Goal: Task Accomplishment & Management: Complete application form

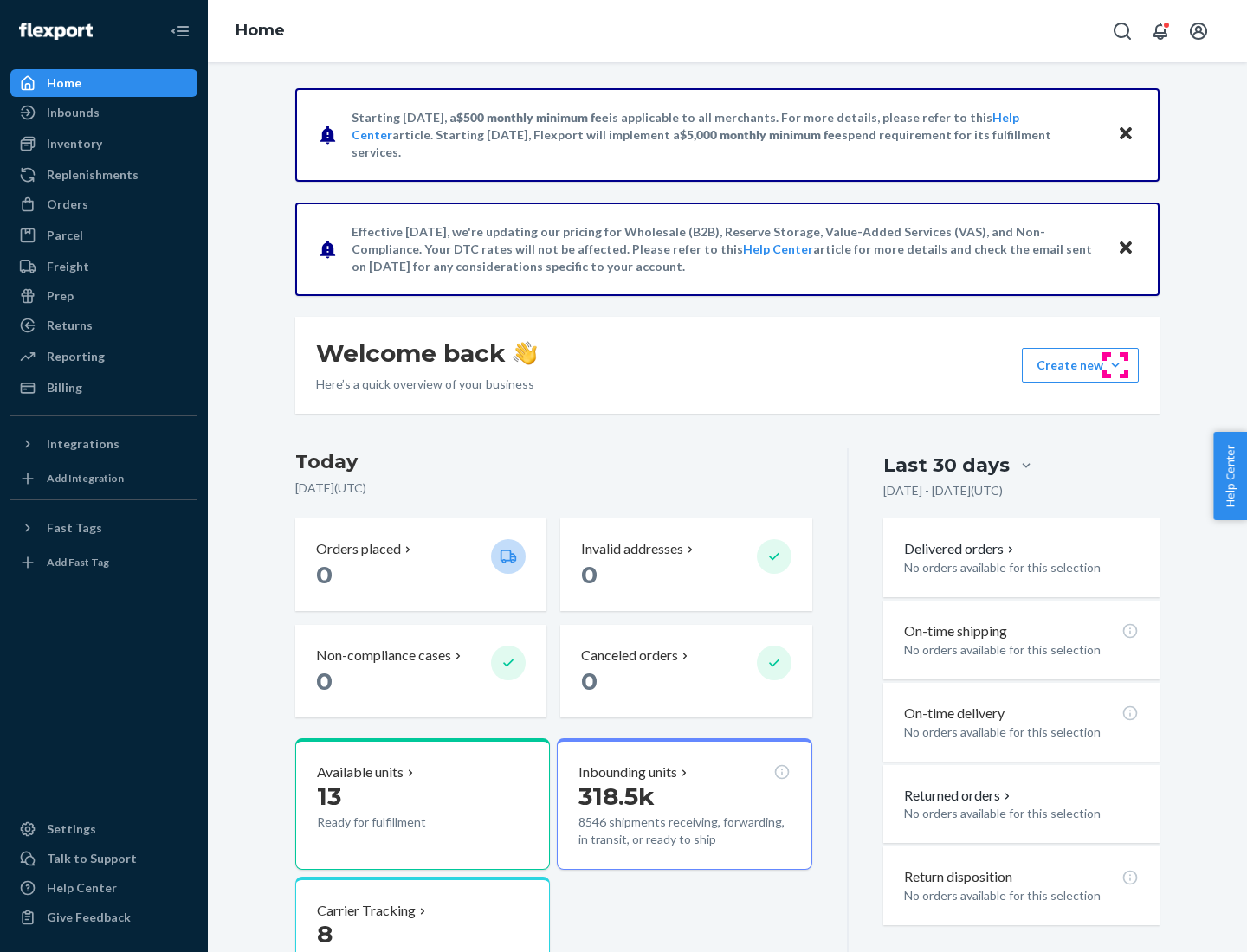
click at [1116, 366] on button "Create new Create new inbound Create new order Create new product" at bounding box center [1080, 365] width 117 height 34
click at [104, 112] on div "Inbounds" at bounding box center [104, 113] width 183 height 25
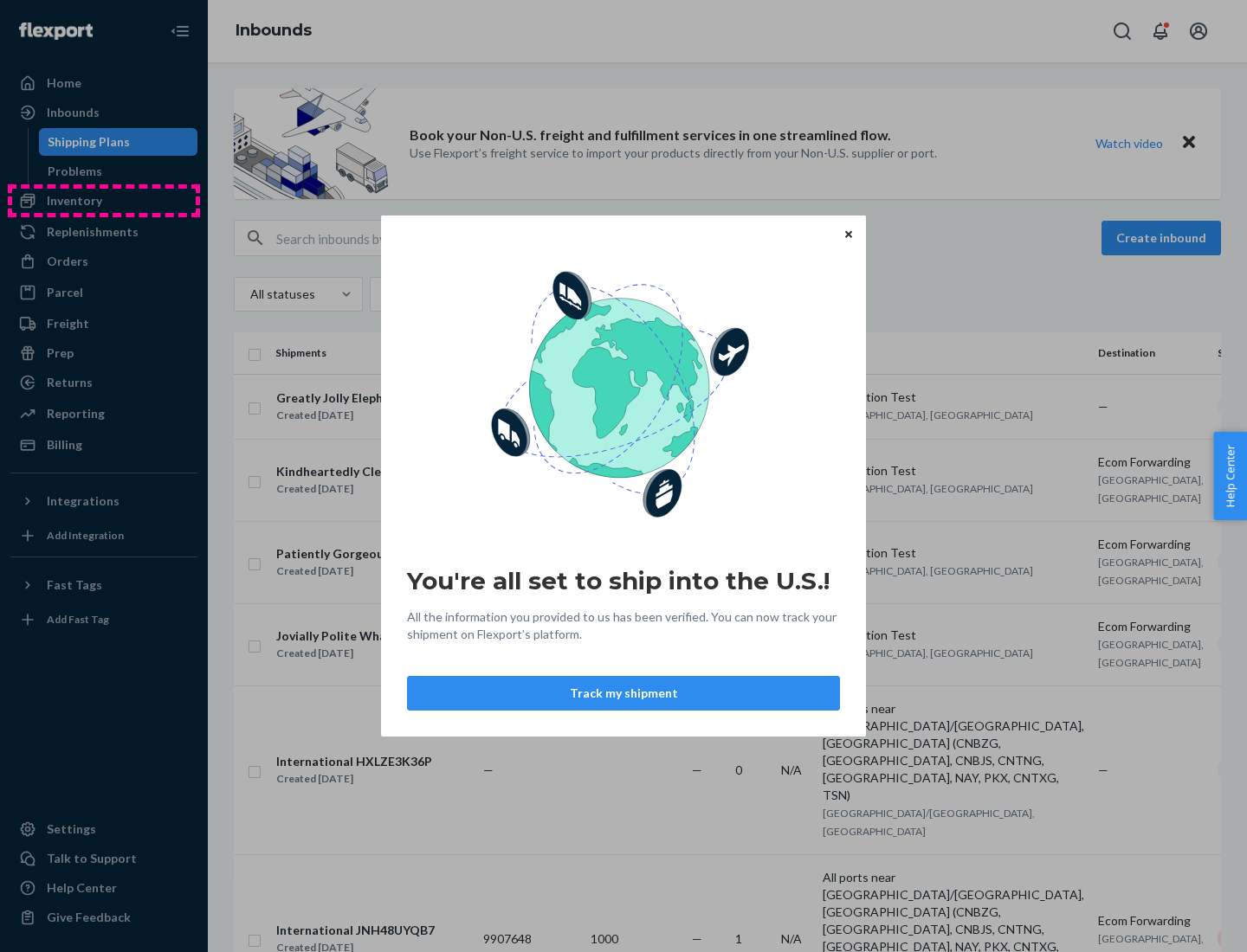
click at [104, 200] on div "You're all set to ship into the U.S.! All the information you provided to us ha…" at bounding box center [624, 476] width 1247 height 952
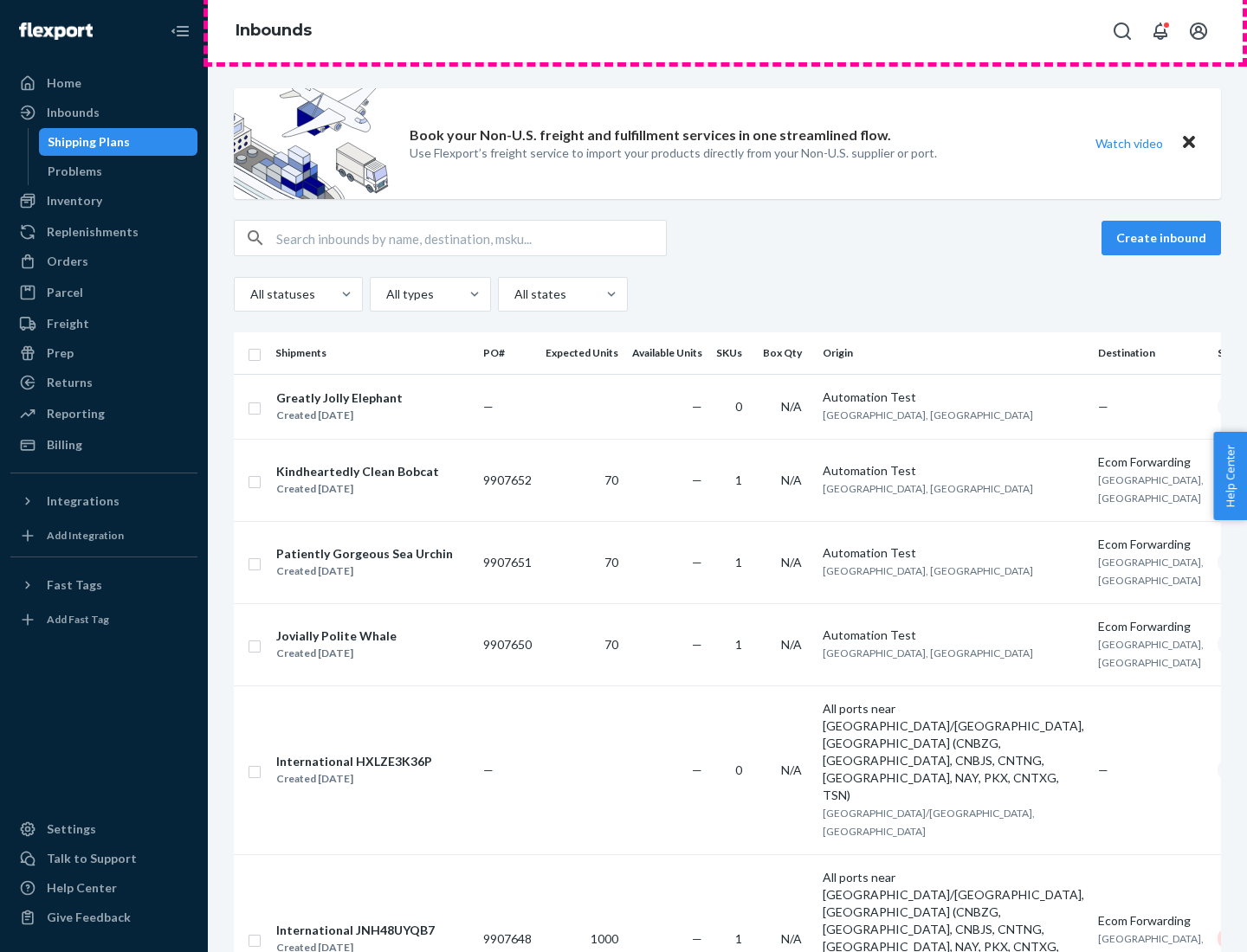
click at [727, 31] on div "Inbounds" at bounding box center [727, 31] width 1039 height 63
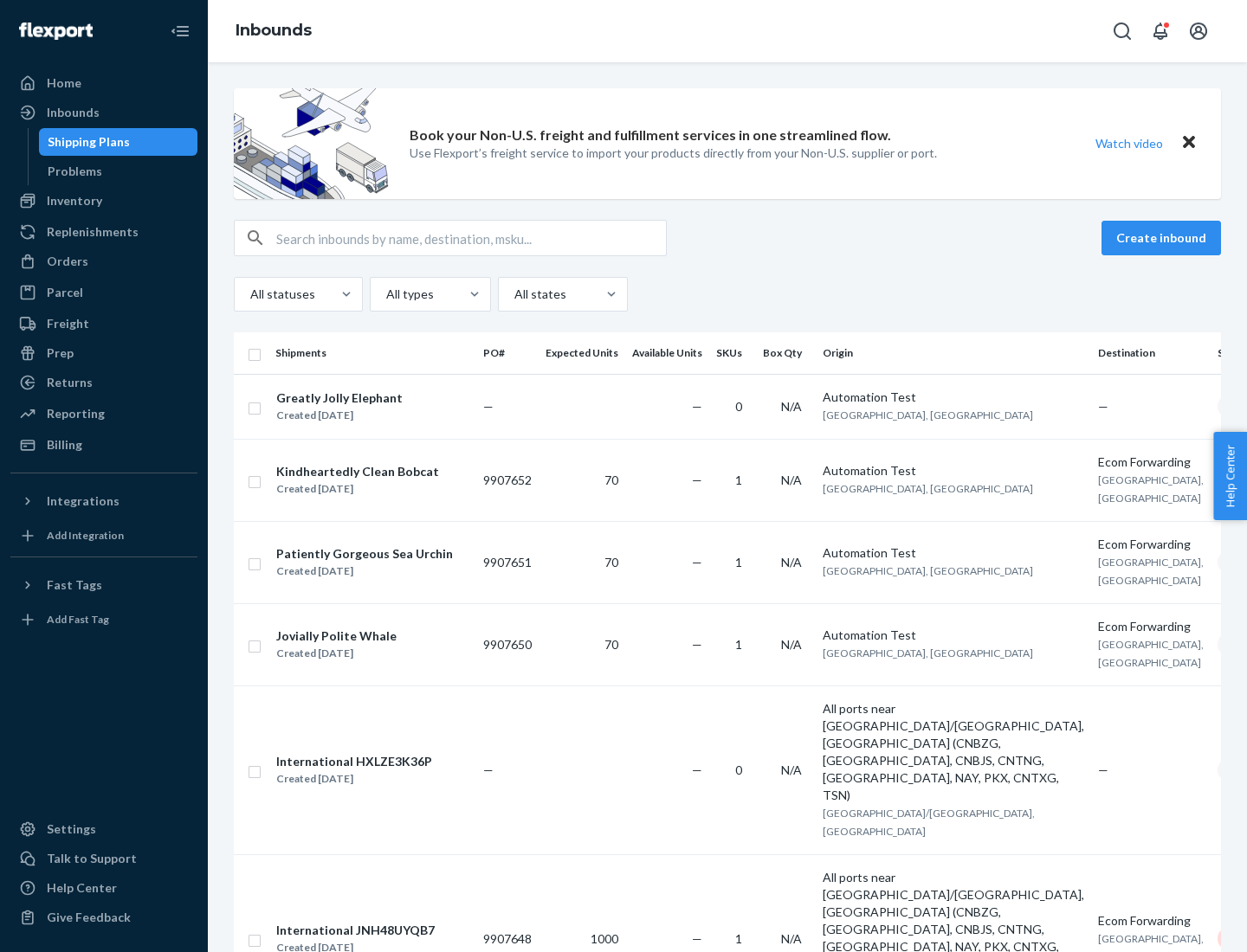
click at [727, 31] on div "Inbounds" at bounding box center [727, 31] width 1039 height 63
click at [727, 295] on div "All statuses All types All states" at bounding box center [727, 295] width 988 height 34
click at [86, 142] on div "Shipping Plans" at bounding box center [88, 142] width 83 height 17
click at [1164, 238] on button "Create inbound" at bounding box center [1161, 238] width 120 height 34
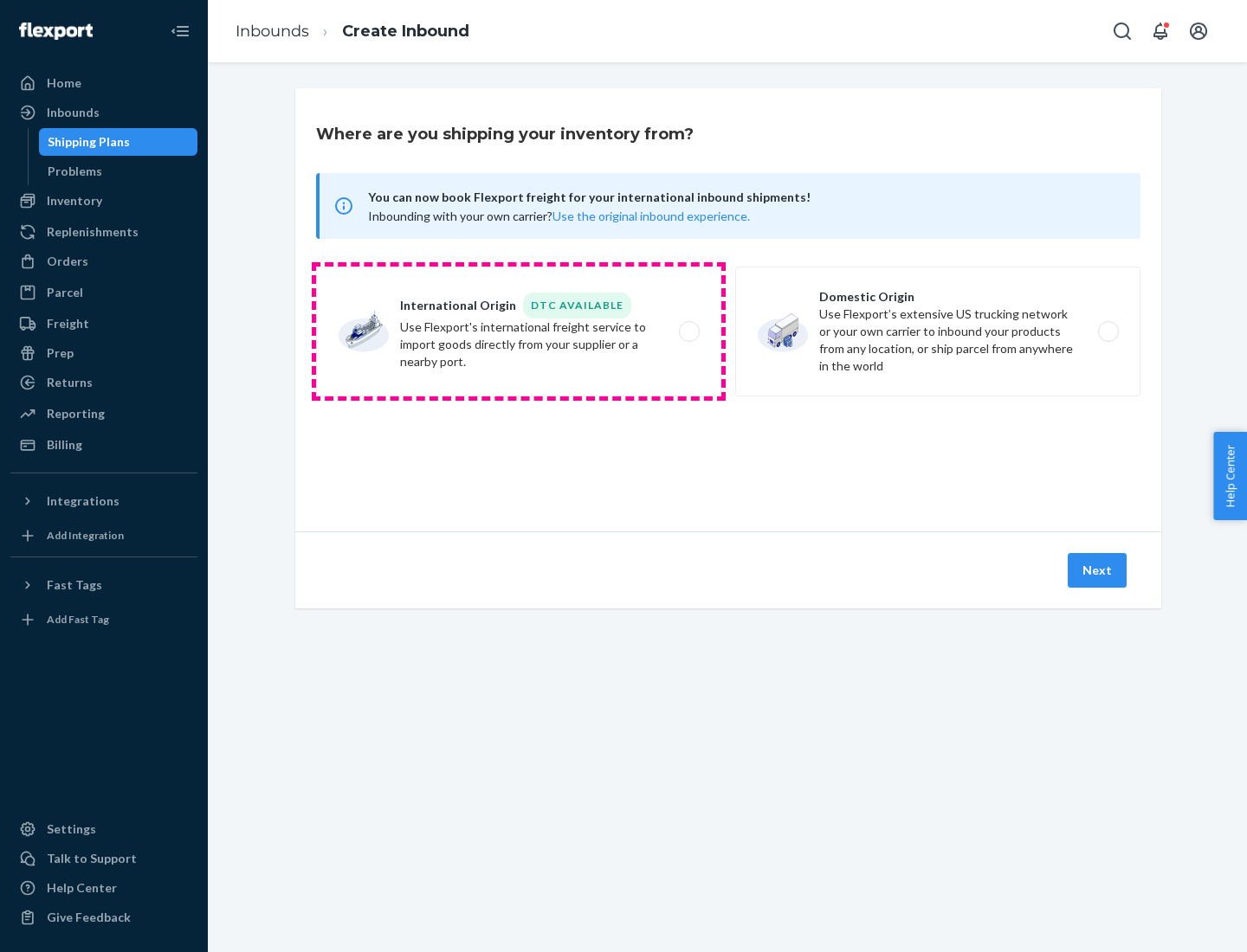
click at [519, 332] on label "International Origin DTC Available Use Flexport's international freight service…" at bounding box center [519, 332] width 405 height 130
click at [688, 332] on input "International Origin DTC Available Use Flexport's international freight service…" at bounding box center [694, 333] width 11 height 11
radio input "true"
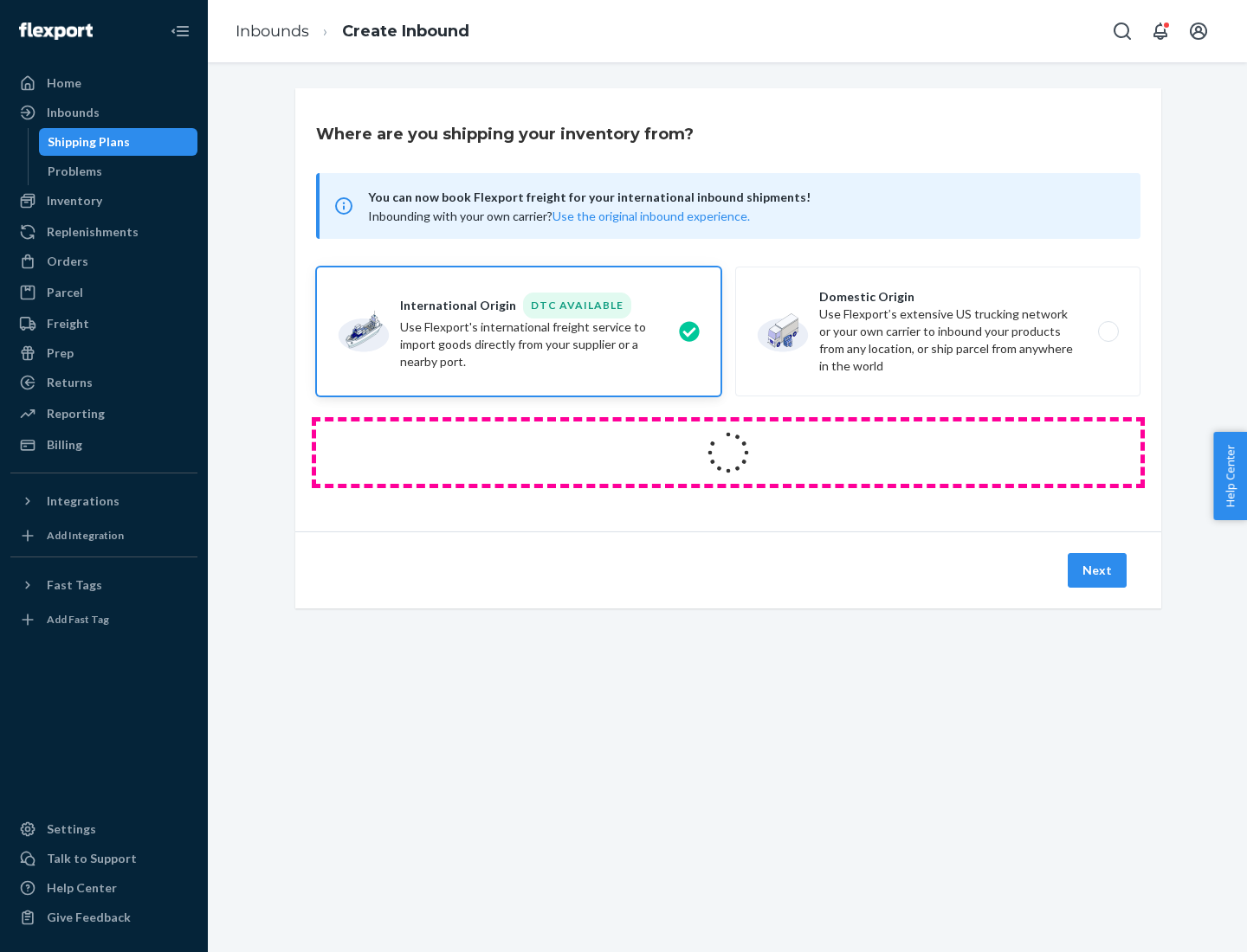
click at [728, 453] on icon at bounding box center [728, 452] width 65 height 65
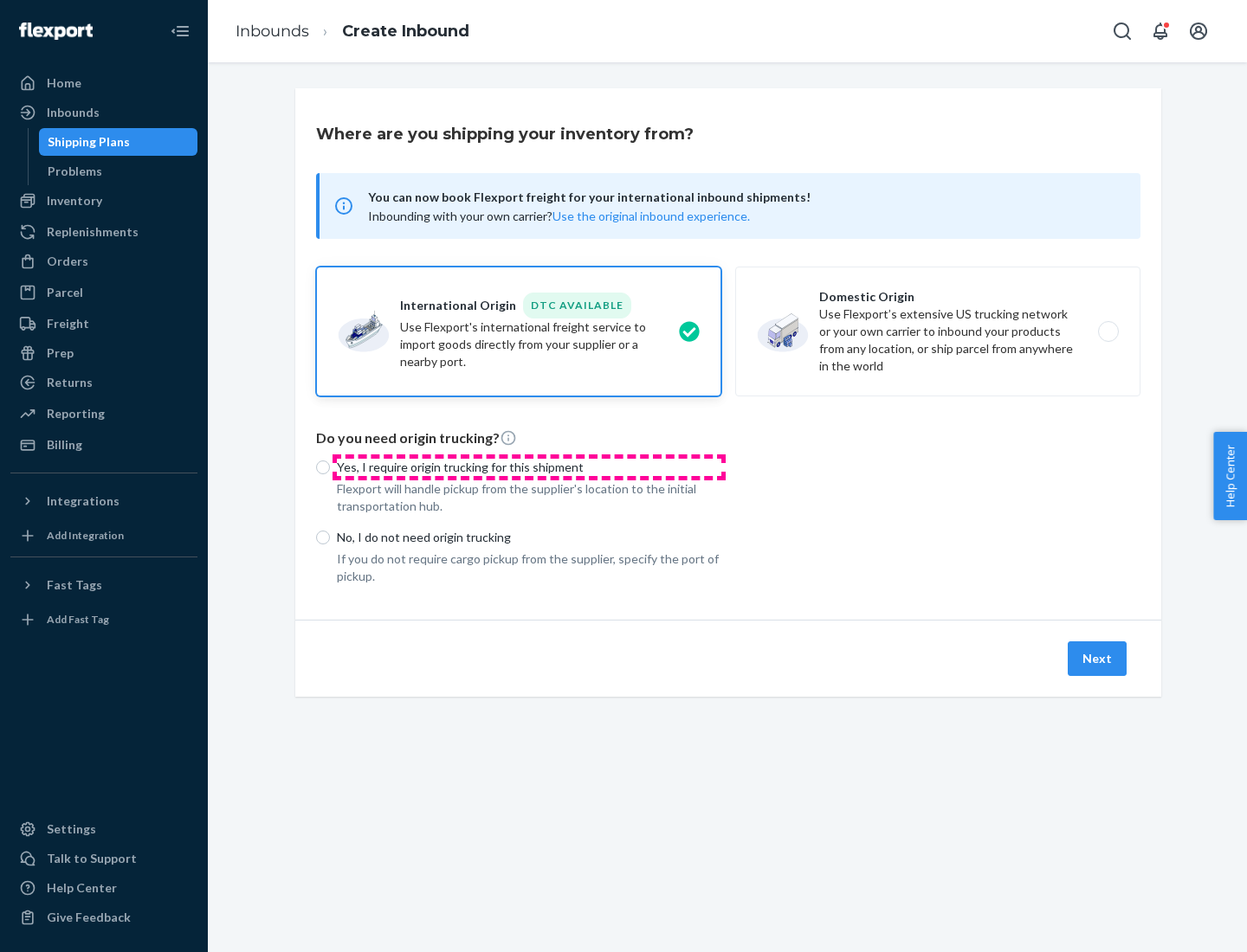
click at [529, 466] on p "Yes, I require origin trucking for this shipment" at bounding box center [528, 467] width 385 height 17
click at [330, 466] on input "Yes, I require origin trucking for this shipment" at bounding box center [323, 467] width 14 height 14
radio input "true"
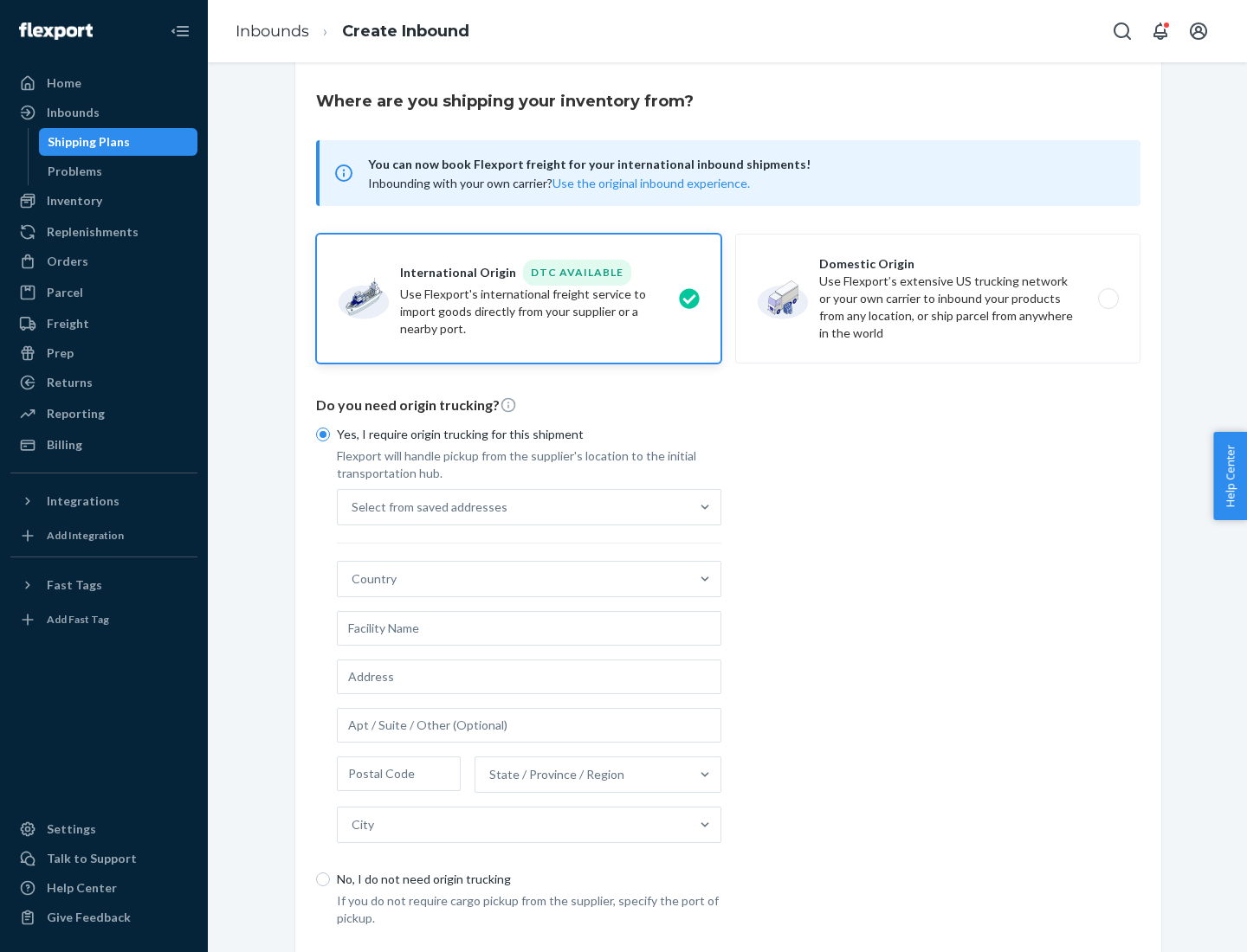
click at [513, 506] on div "Select from saved addresses" at bounding box center [513, 507] width 352 height 34
click at [354, 506] on input "Select from saved addresses" at bounding box center [353, 507] width 2 height 17
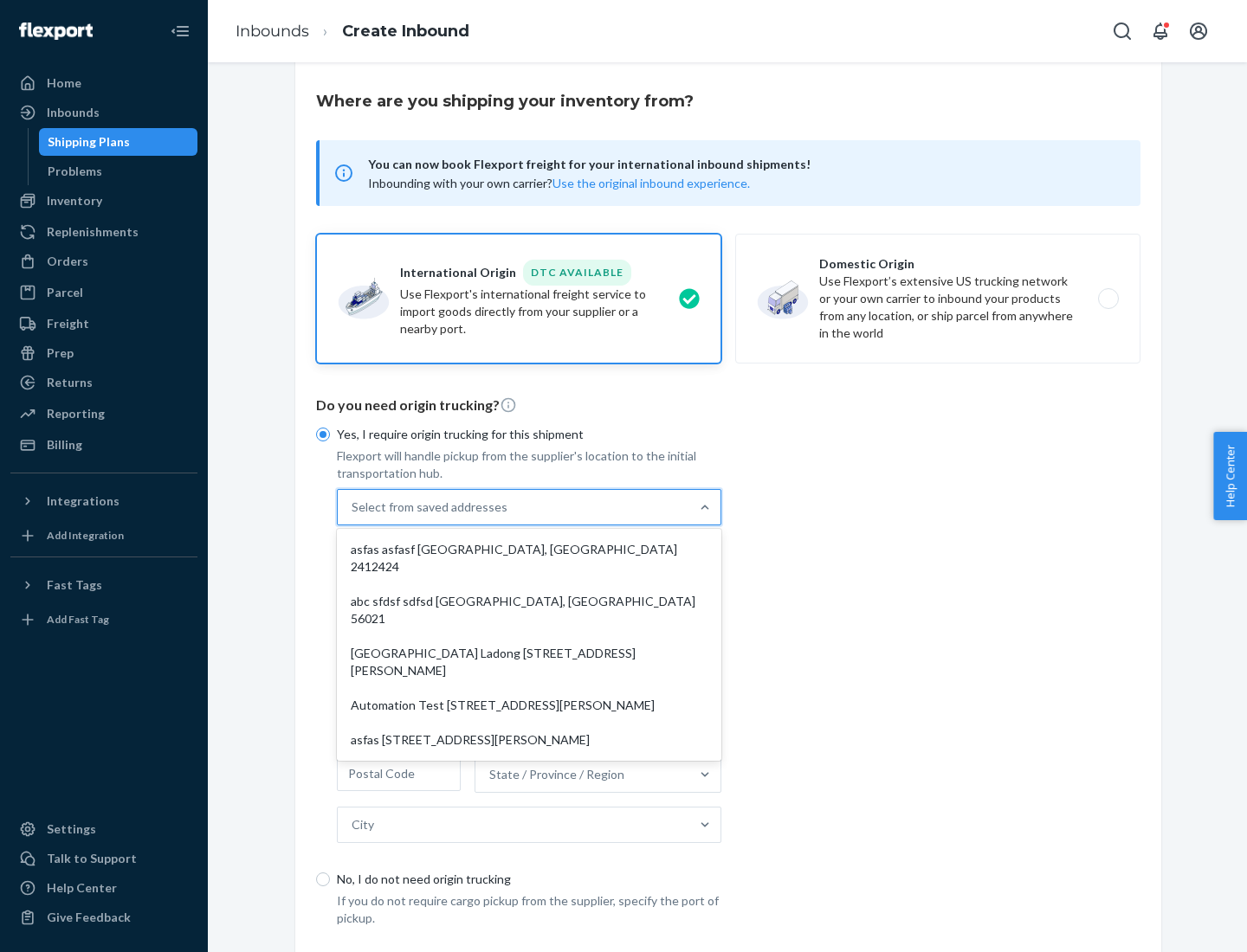
scroll to position [75, 0]
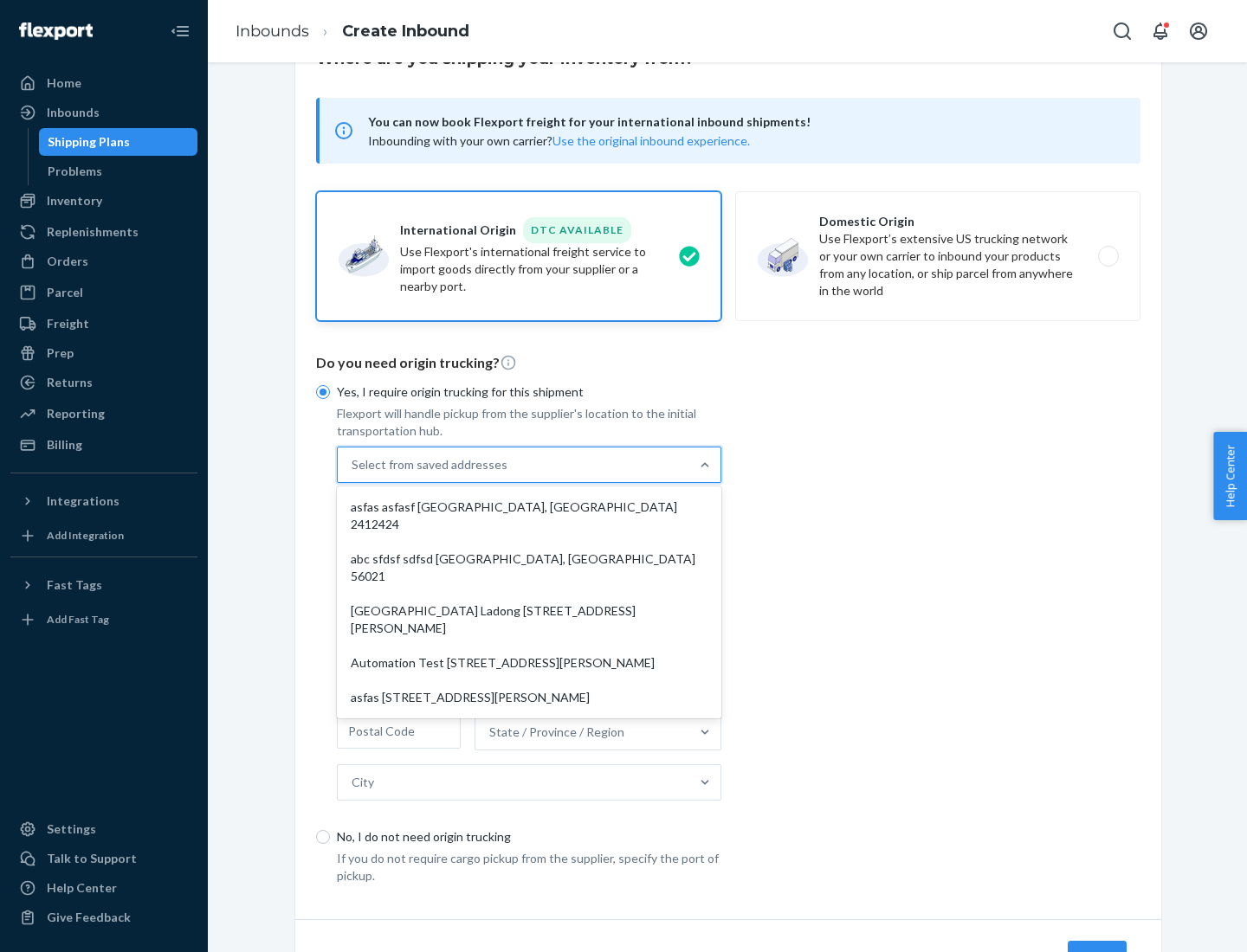
click at [529, 506] on div "asfas asfasf [GEOGRAPHIC_DATA], [GEOGRAPHIC_DATA] 2412424" at bounding box center [528, 516] width 377 height 52
click at [354, 473] on input "option asfas asfasf [GEOGRAPHIC_DATA], [GEOGRAPHIC_DATA] 2412424 focused, 1 of …" at bounding box center [353, 465] width 2 height 17
type input "asfas"
type input "asfasf"
type input "2412424"
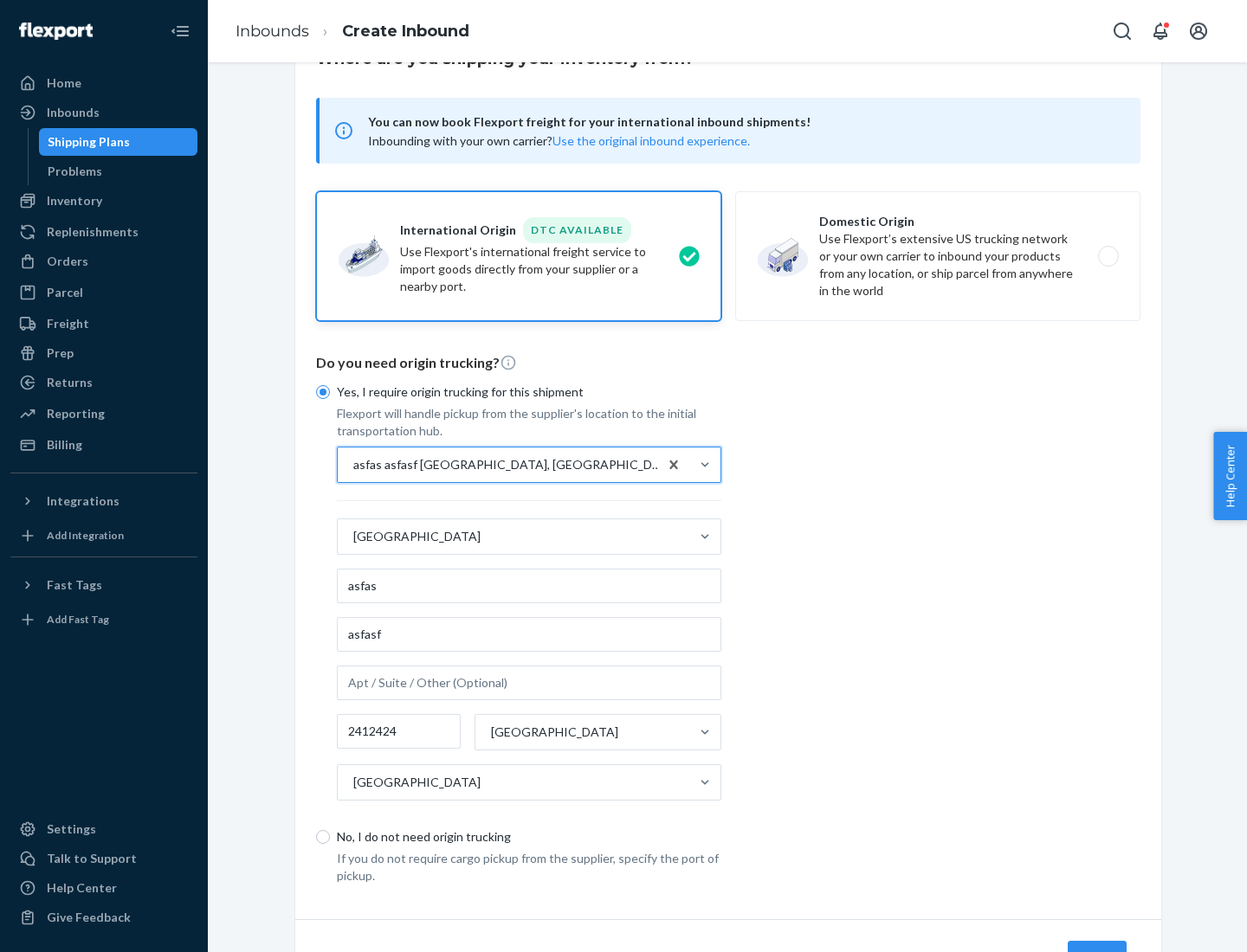
scroll to position [161, 0]
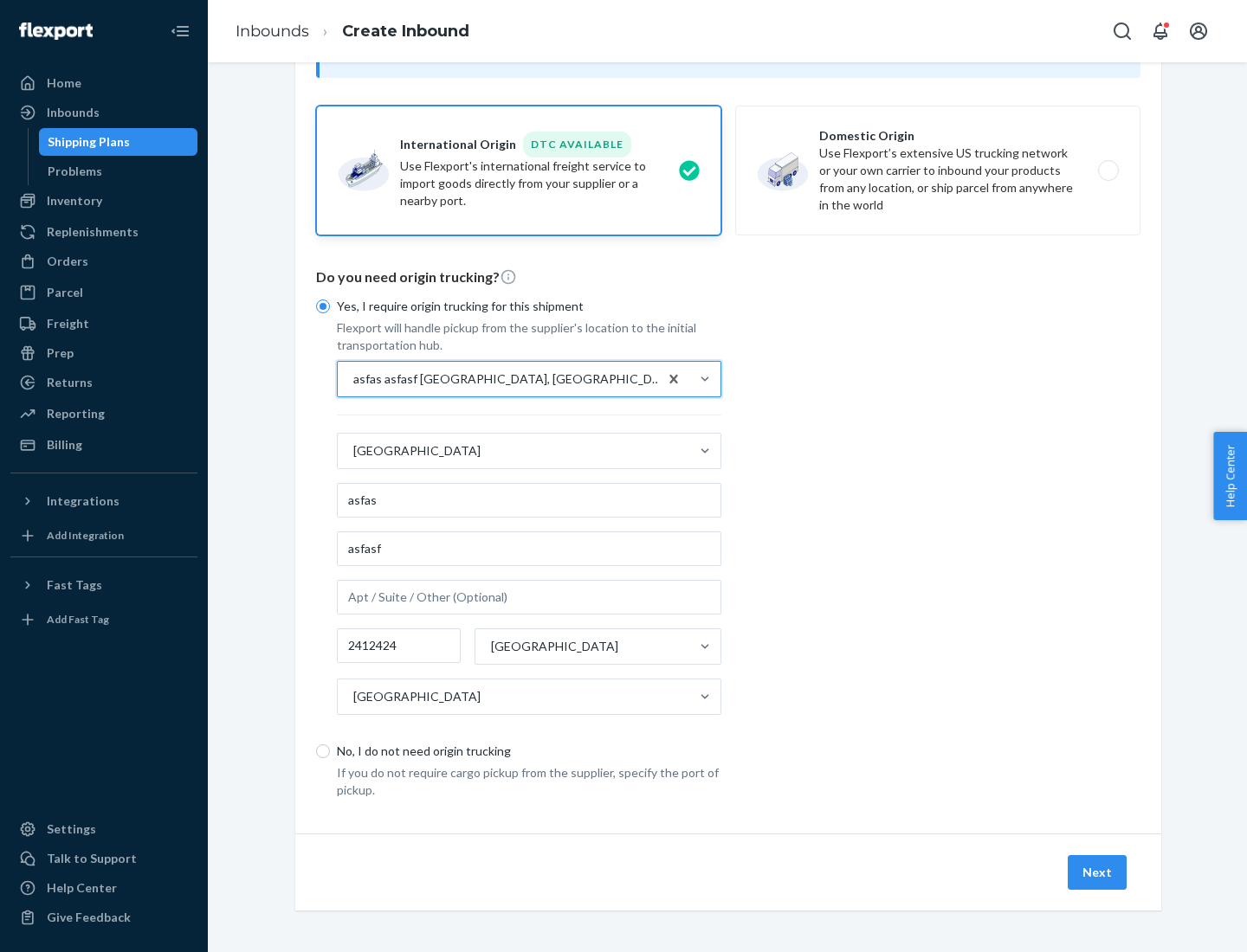
click at [1098, 872] on button "Next" at bounding box center [1097, 872] width 59 height 34
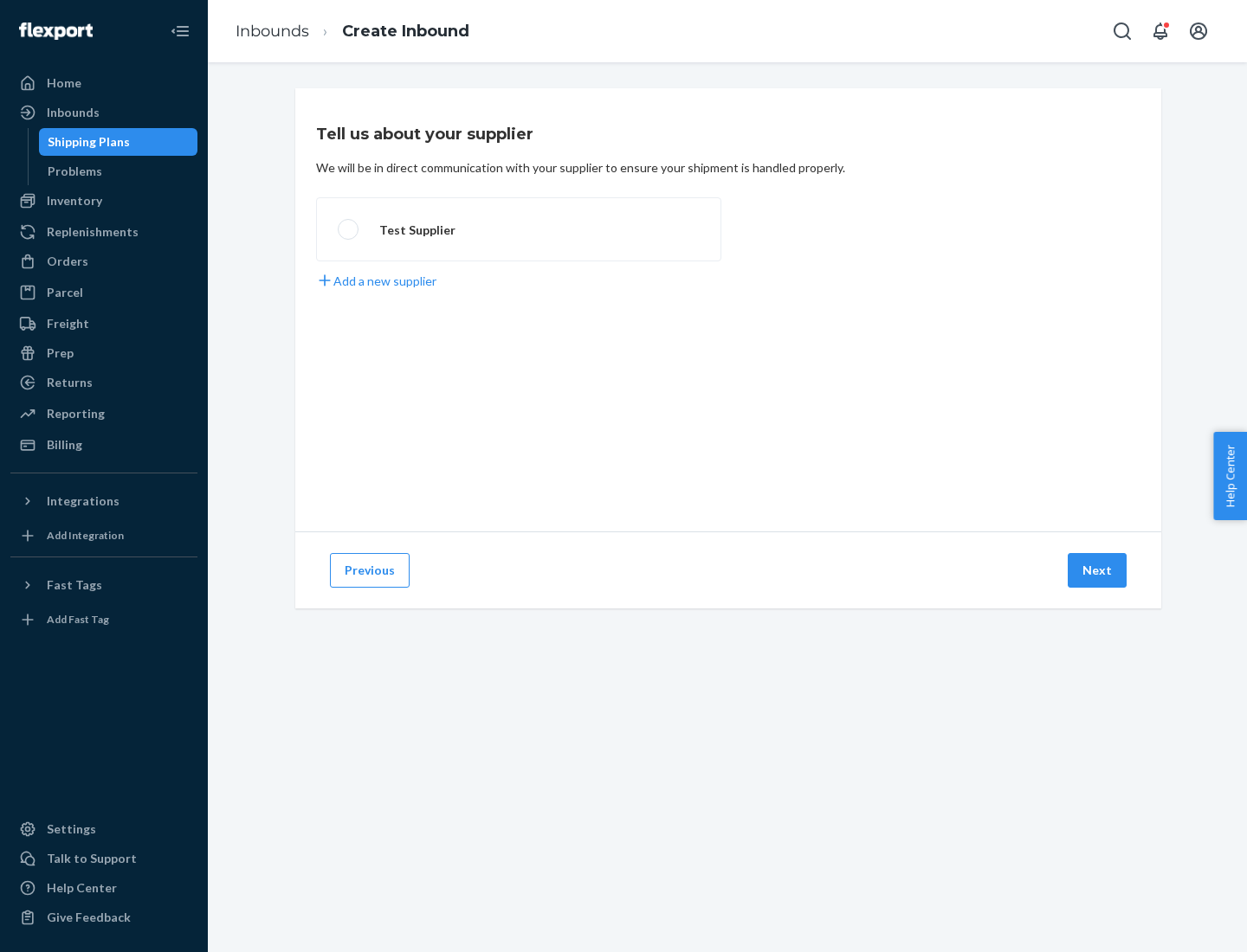
click at [519, 229] on label "Test Supplier" at bounding box center [519, 229] width 405 height 64
click at [349, 229] on input "Test Supplier" at bounding box center [343, 230] width 11 height 11
radio input "true"
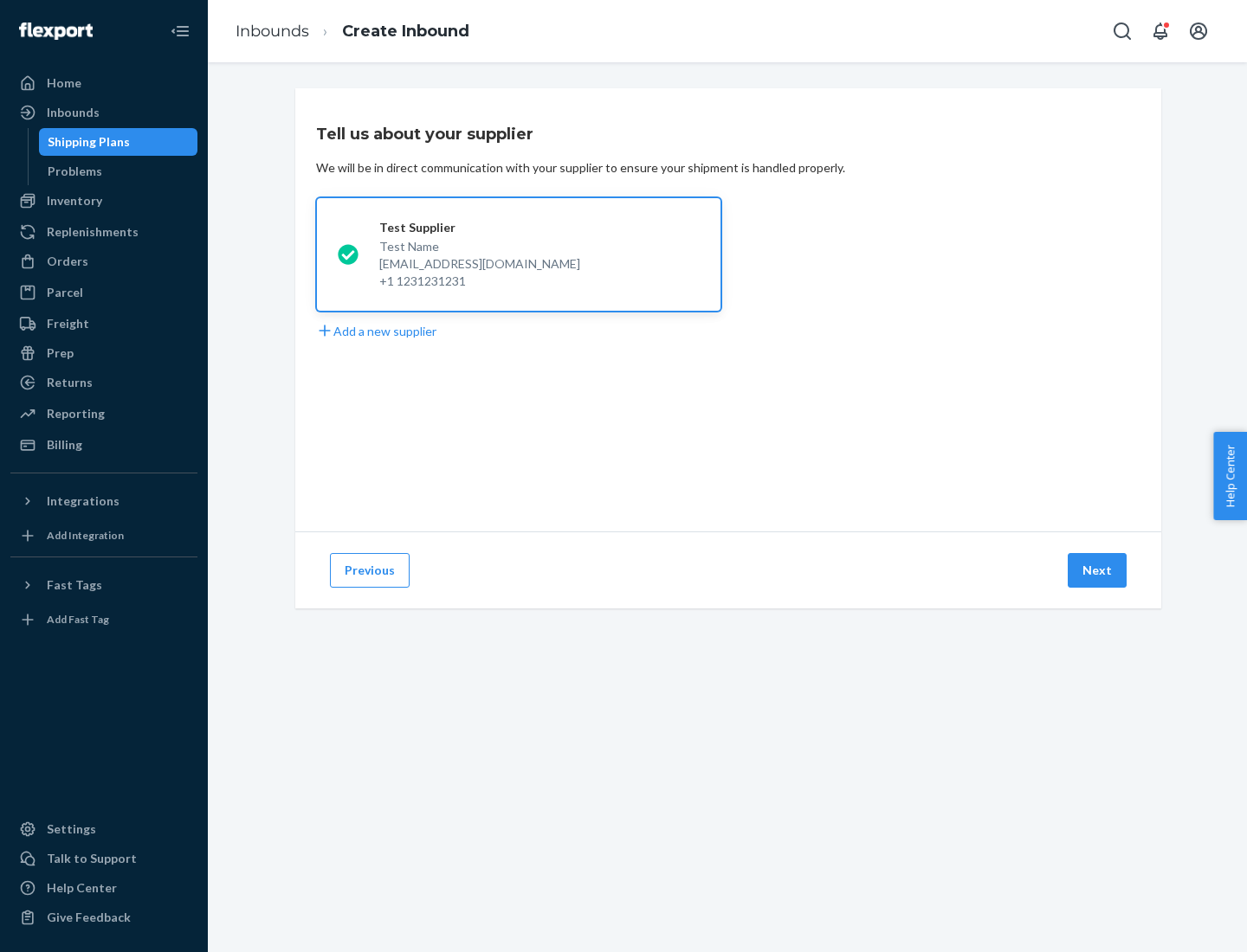
click at [1098, 570] on button "Next" at bounding box center [1097, 570] width 59 height 34
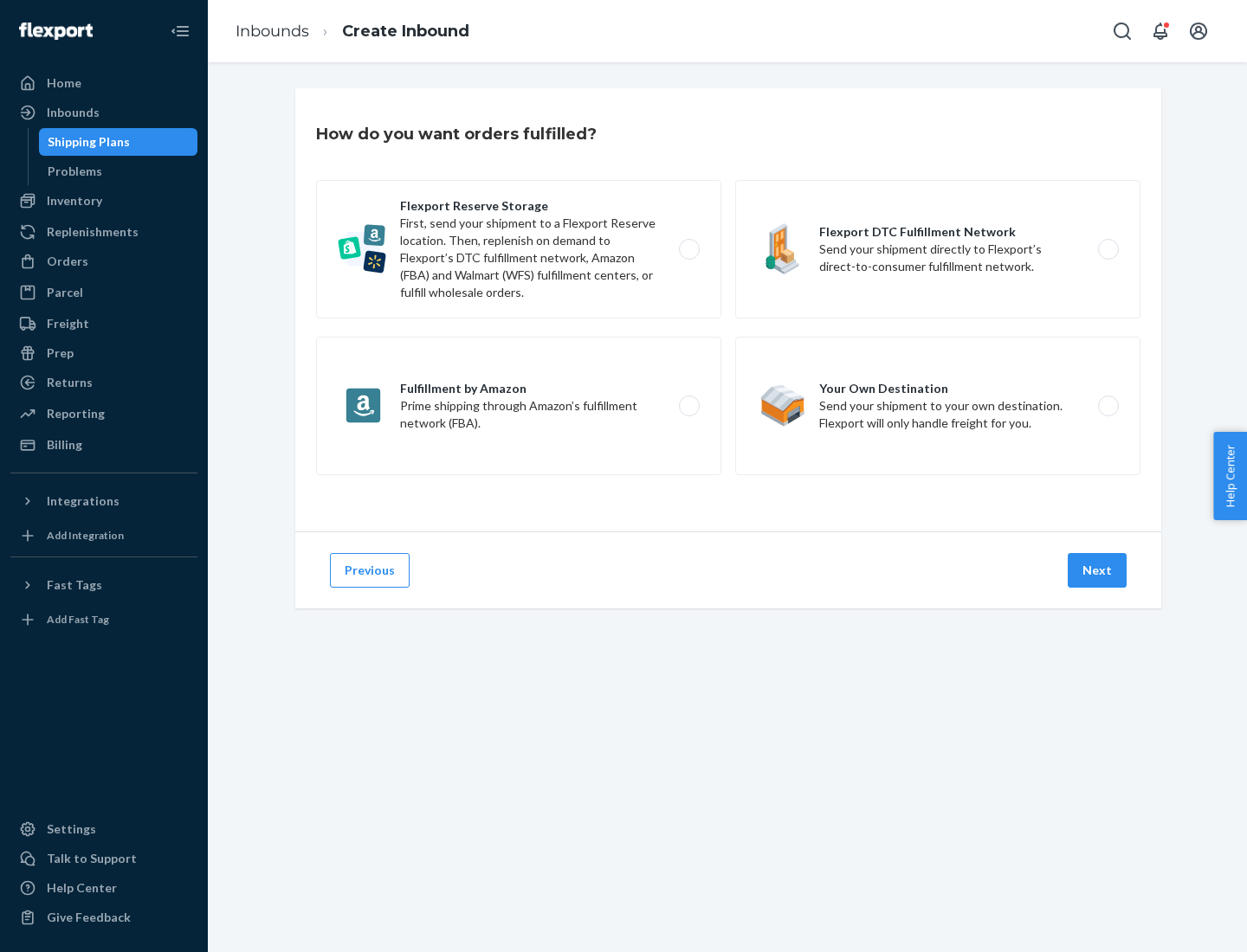
click at [519, 406] on label "Fulfillment by Amazon Prime shipping through Amazon’s fulfillment network (FBA)." at bounding box center [519, 406] width 405 height 139
click at [688, 406] on input "Fulfillment by Amazon Prime shipping through Amazon’s fulfillment network (FBA)." at bounding box center [694, 407] width 11 height 11
radio input "true"
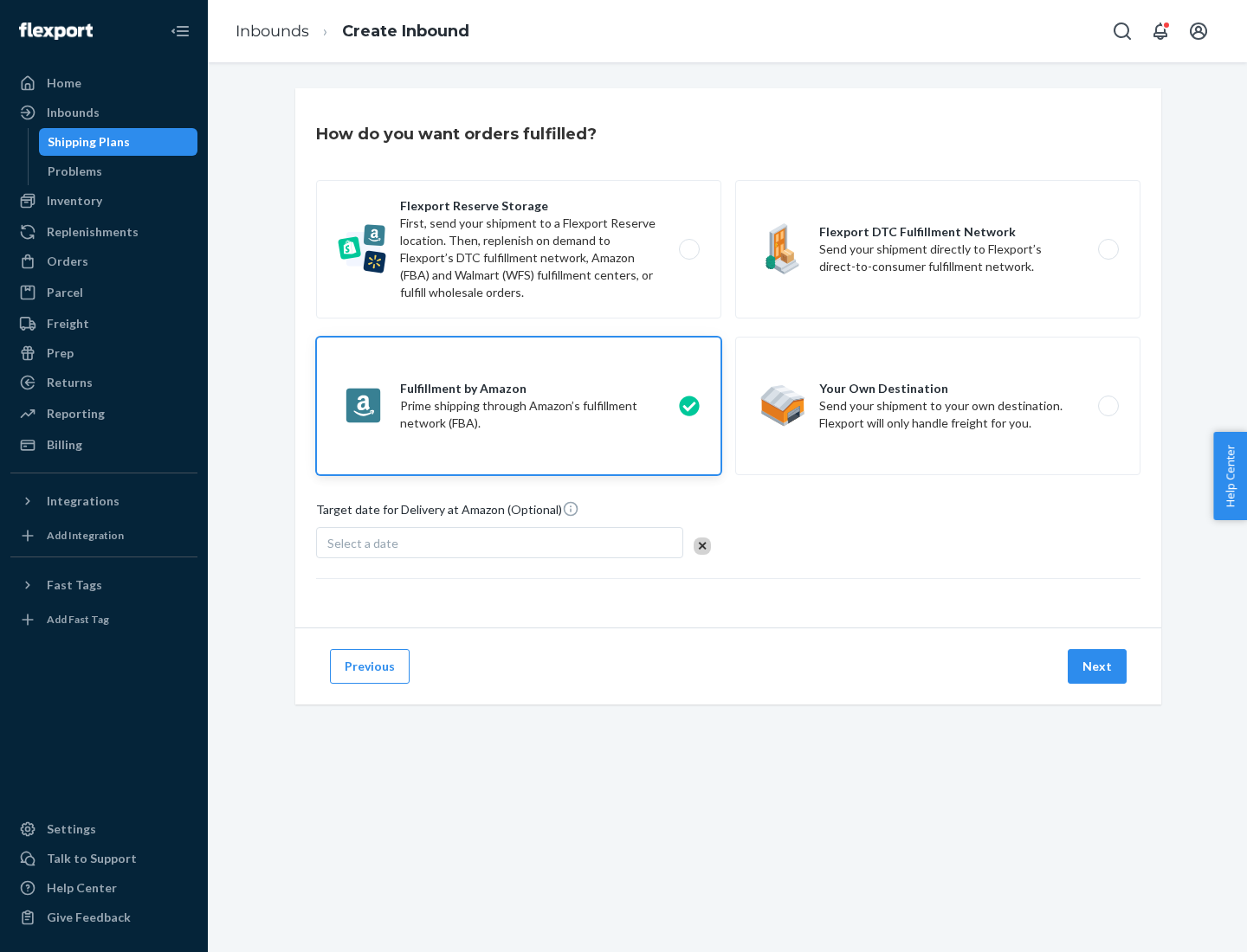
click at [1098, 667] on button "Next" at bounding box center [1097, 666] width 59 height 34
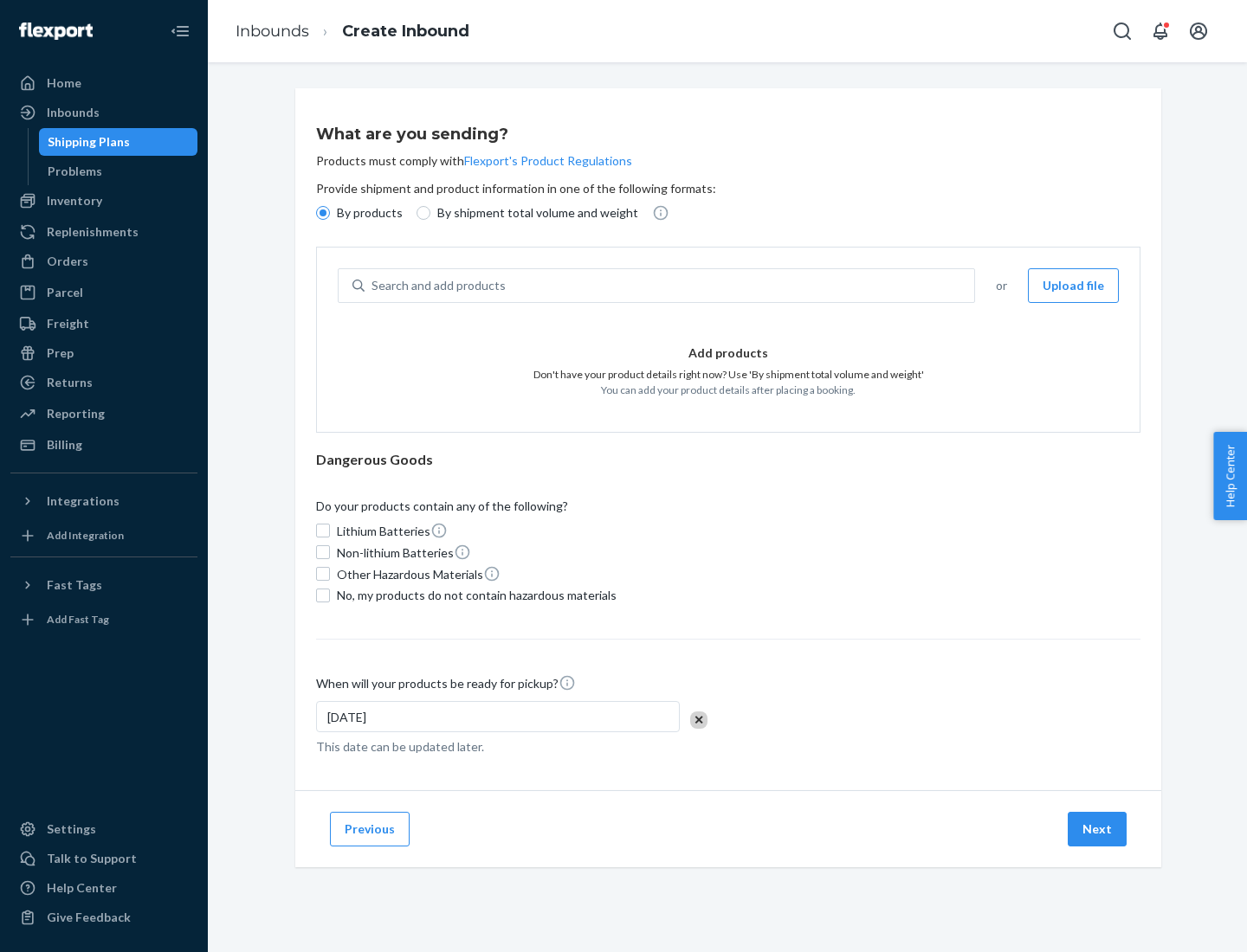
click at [532, 213] on p "By shipment total volume and weight" at bounding box center [537, 213] width 201 height 17
click at [431, 213] on input "By shipment total volume and weight" at bounding box center [423, 213] width 14 height 14
radio input "true"
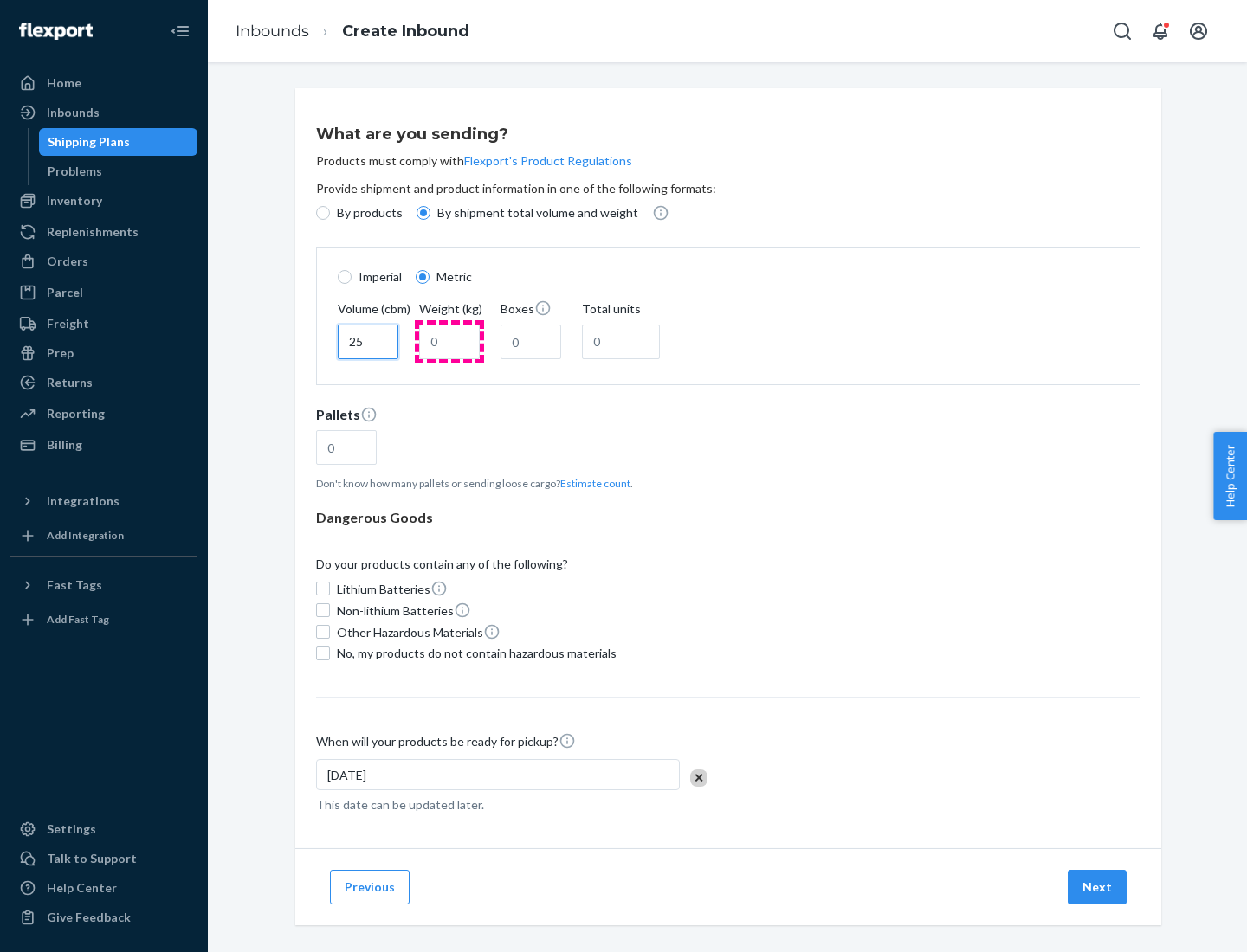
type input "25"
type input "100"
type input "50"
type input "500"
click at [591, 483] on button "Estimate count" at bounding box center [596, 483] width 70 height 14
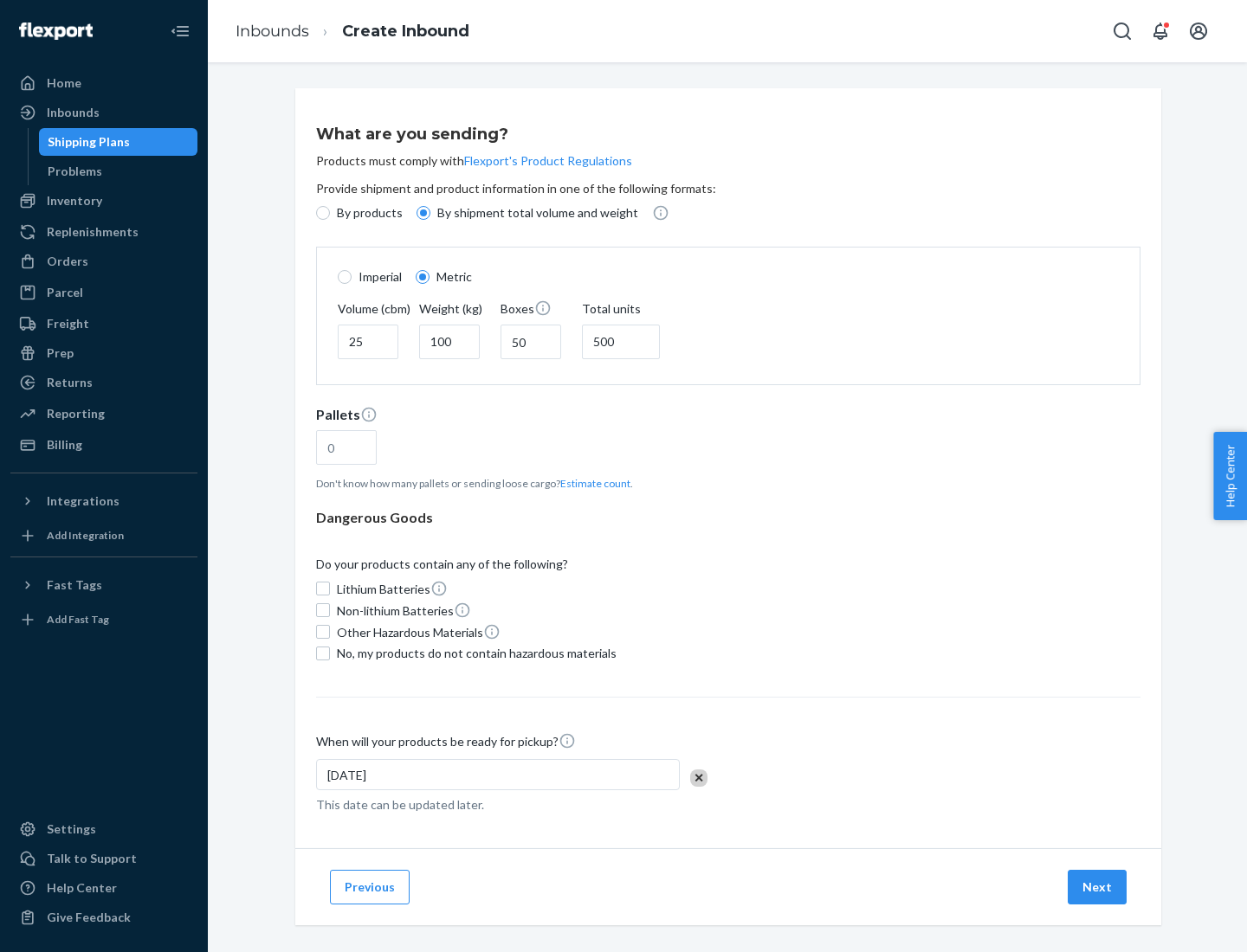
type input "16"
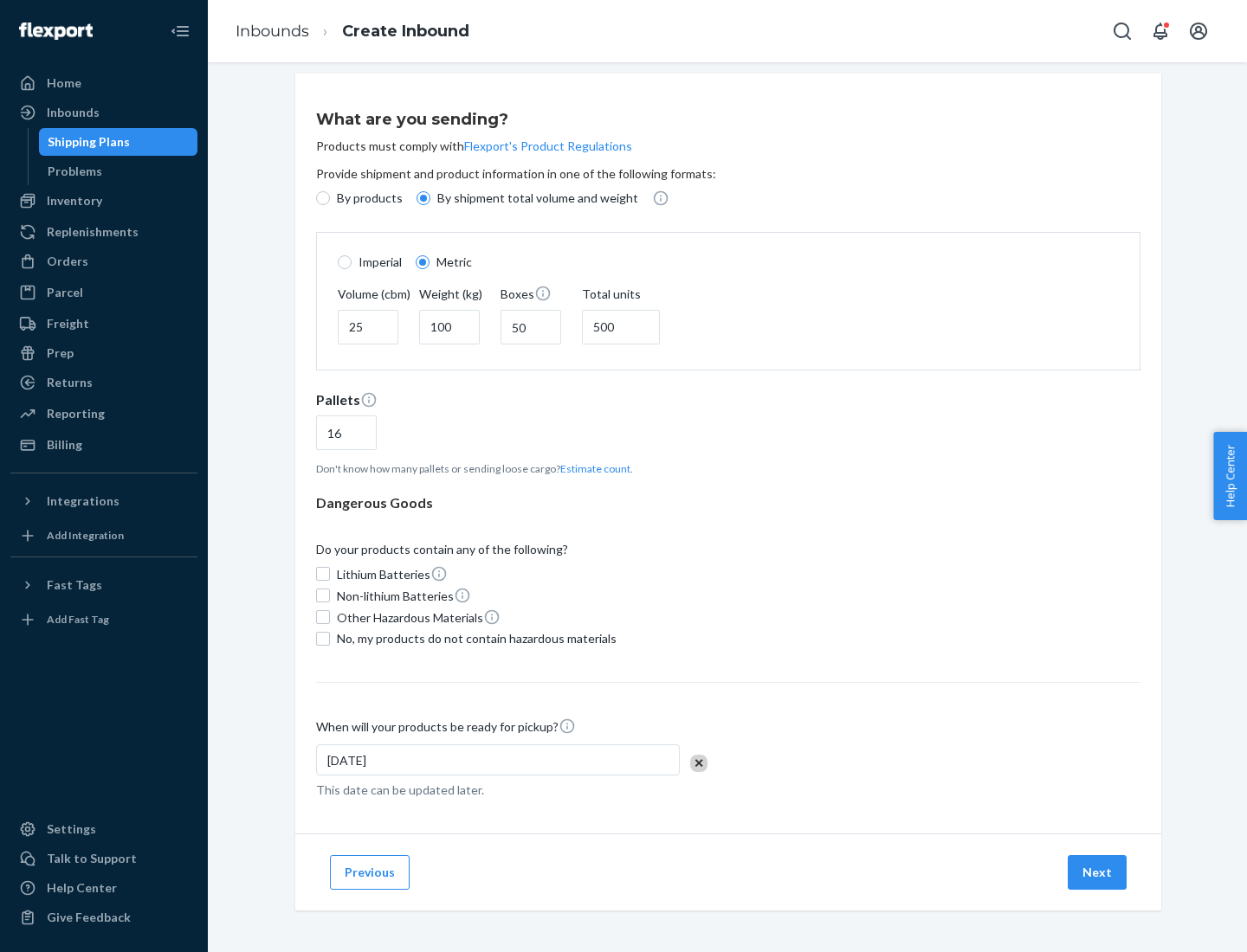
click at [473, 638] on span "No, my products do not contain hazardous materials" at bounding box center [476, 638] width 279 height 17
click at [330, 638] on input "No, my products do not contain hazardous materials" at bounding box center [323, 638] width 14 height 14
checkbox input "true"
click at [1098, 872] on button "Next" at bounding box center [1097, 872] width 59 height 34
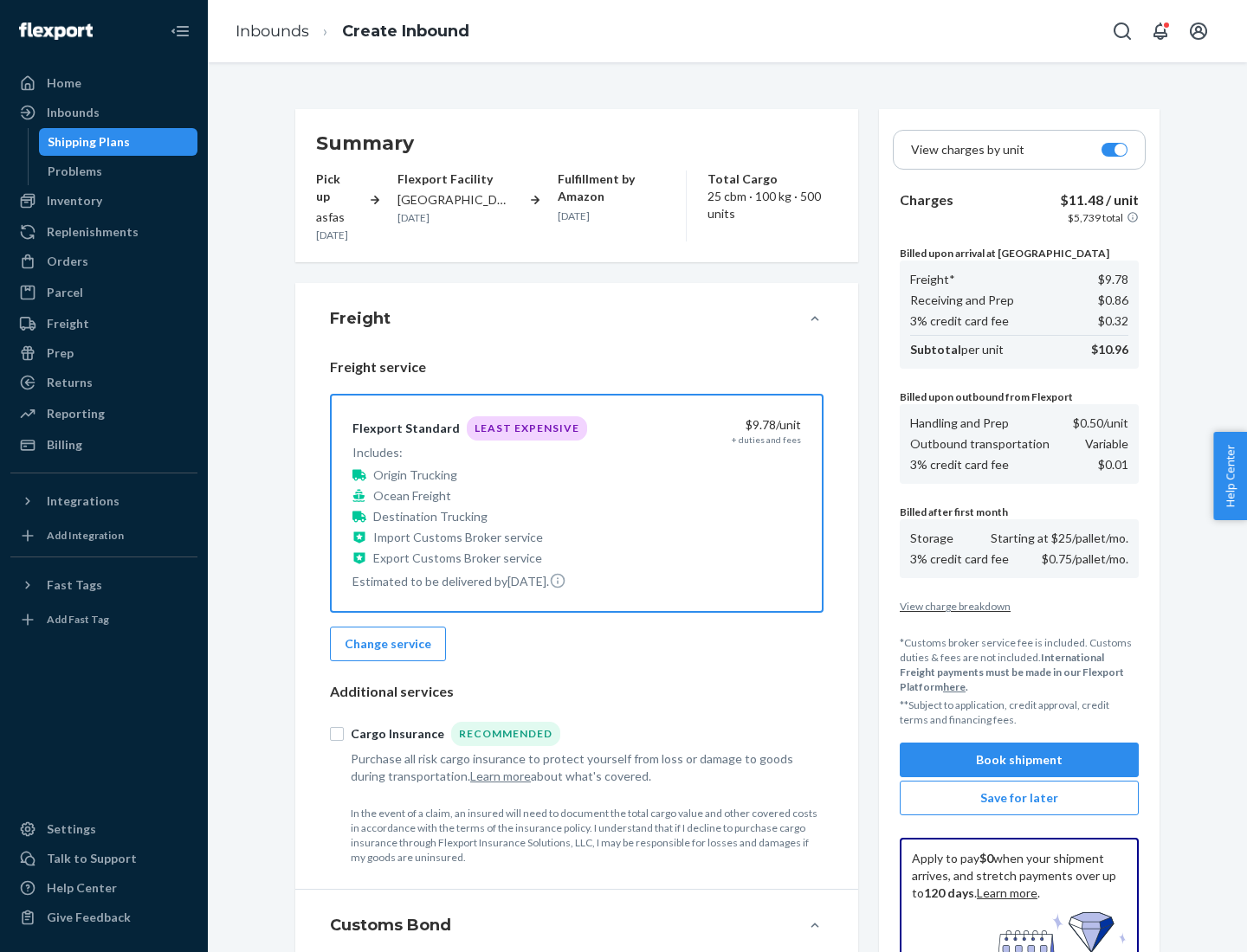
scroll to position [253, 0]
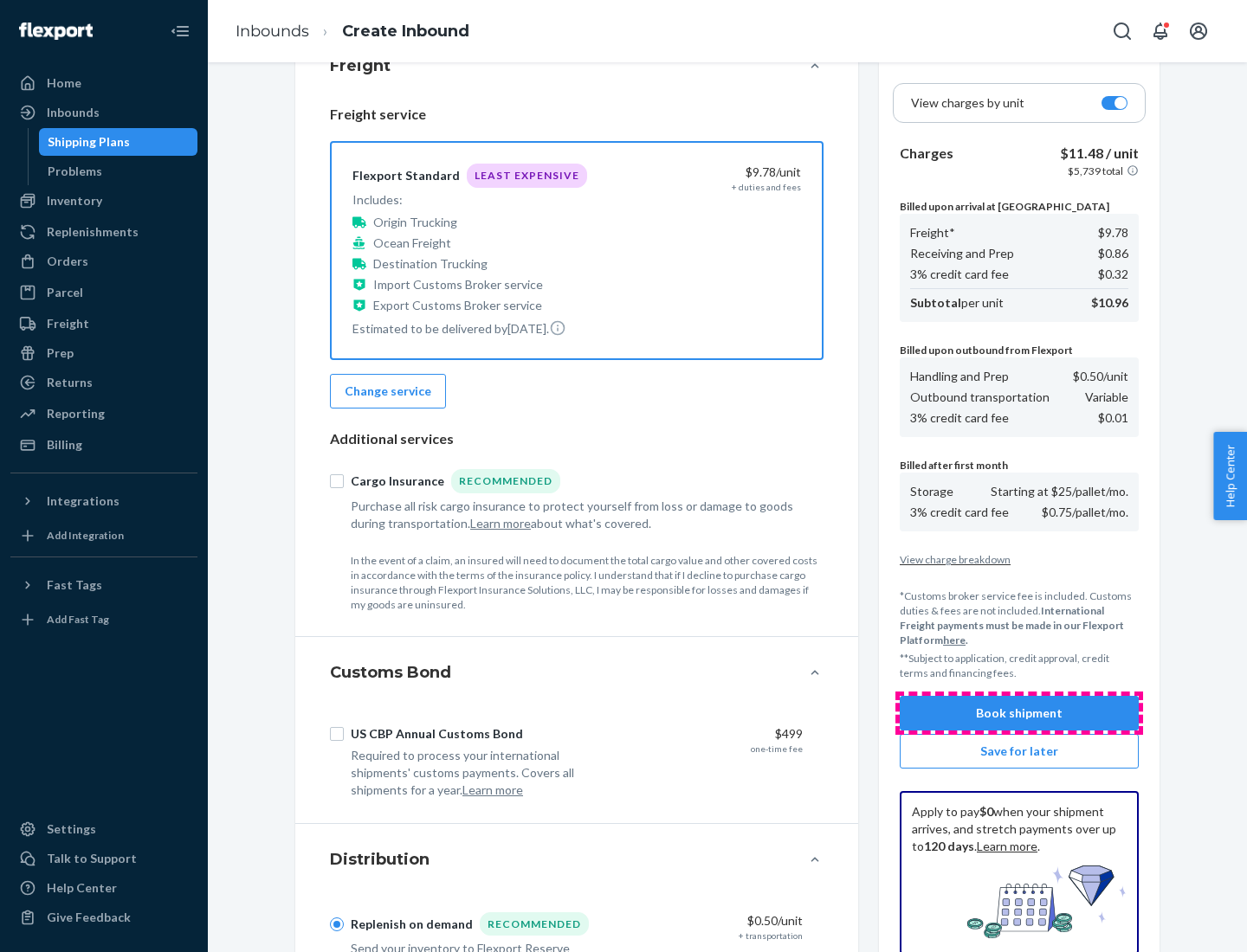
click at [1019, 714] on button "Book shipment" at bounding box center [1019, 714] width 239 height 34
